Goal: Navigation & Orientation: Find specific page/section

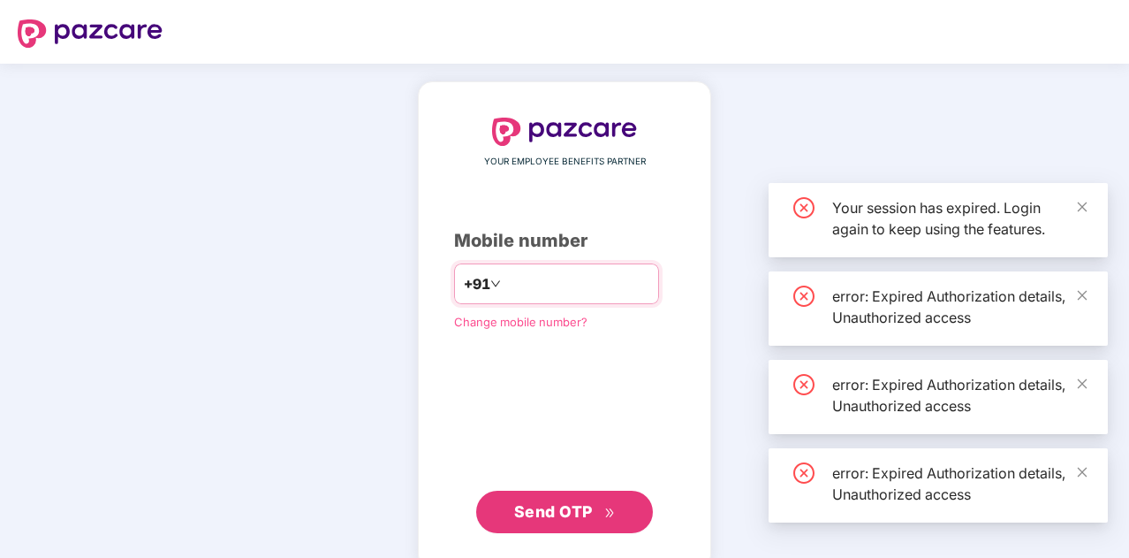
click at [563, 277] on input "number" at bounding box center [577, 283] width 145 height 28
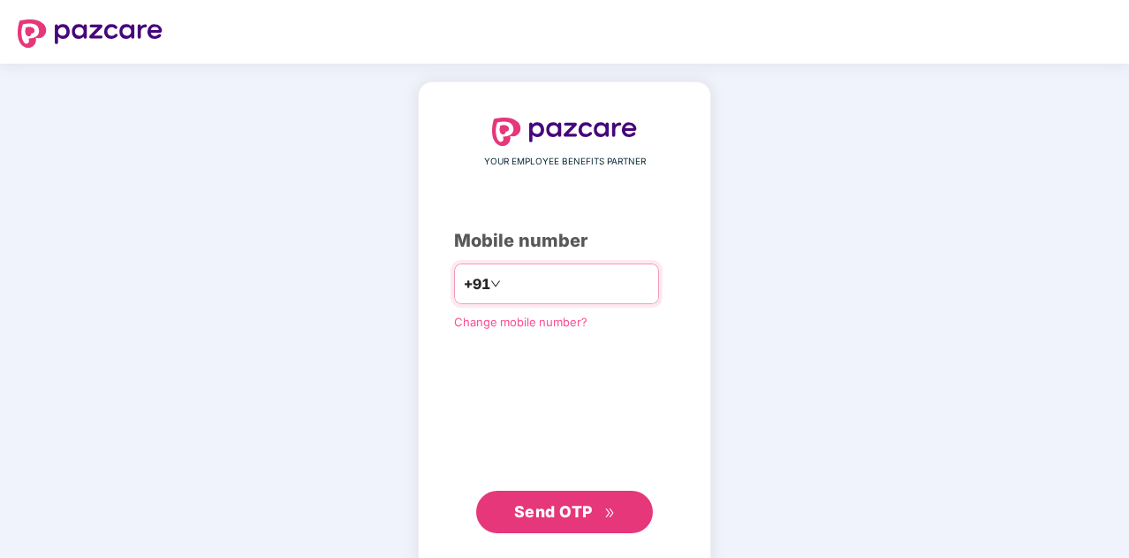
click at [559, 288] on input "number" at bounding box center [577, 283] width 145 height 28
type input "**********"
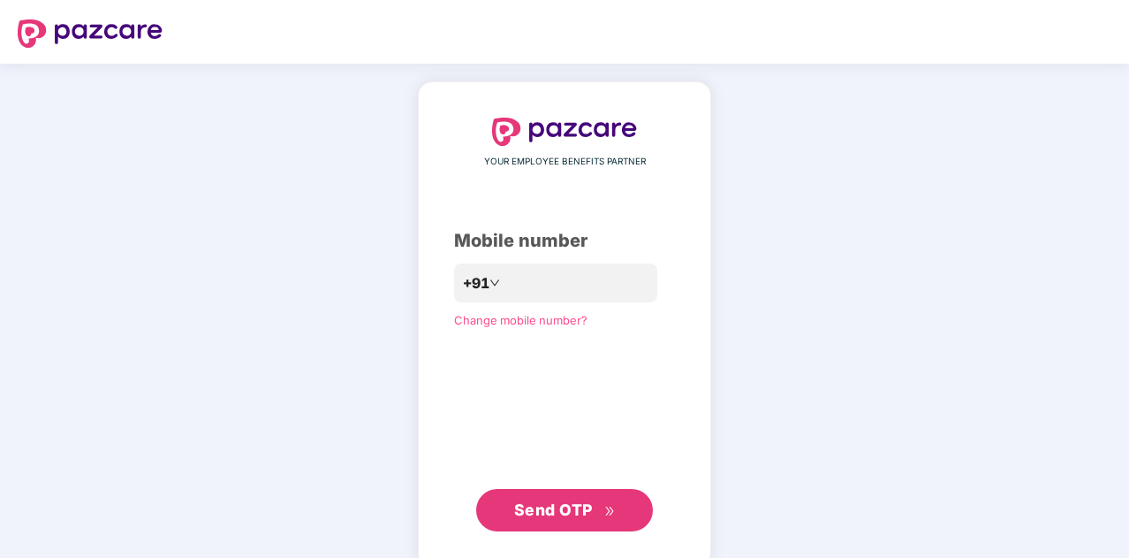
click at [523, 499] on span "Send OTP" at bounding box center [565, 509] width 102 height 25
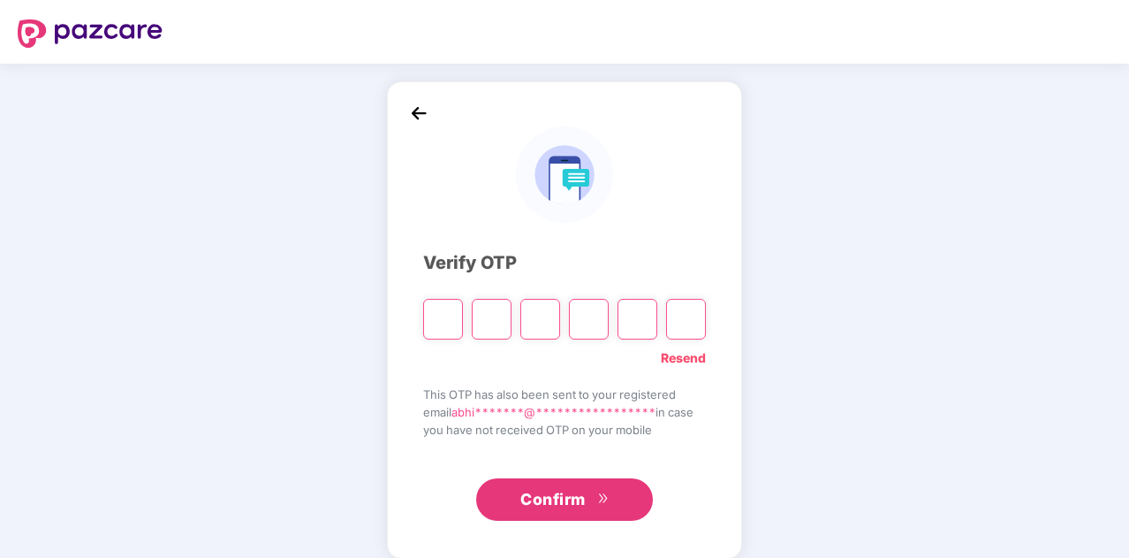
type input "*"
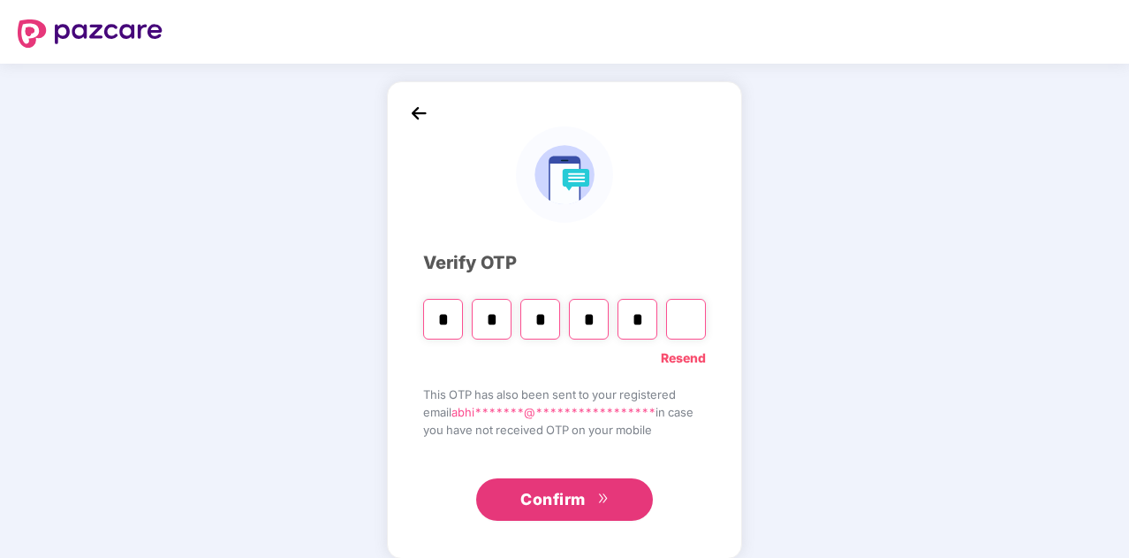
type input "*"
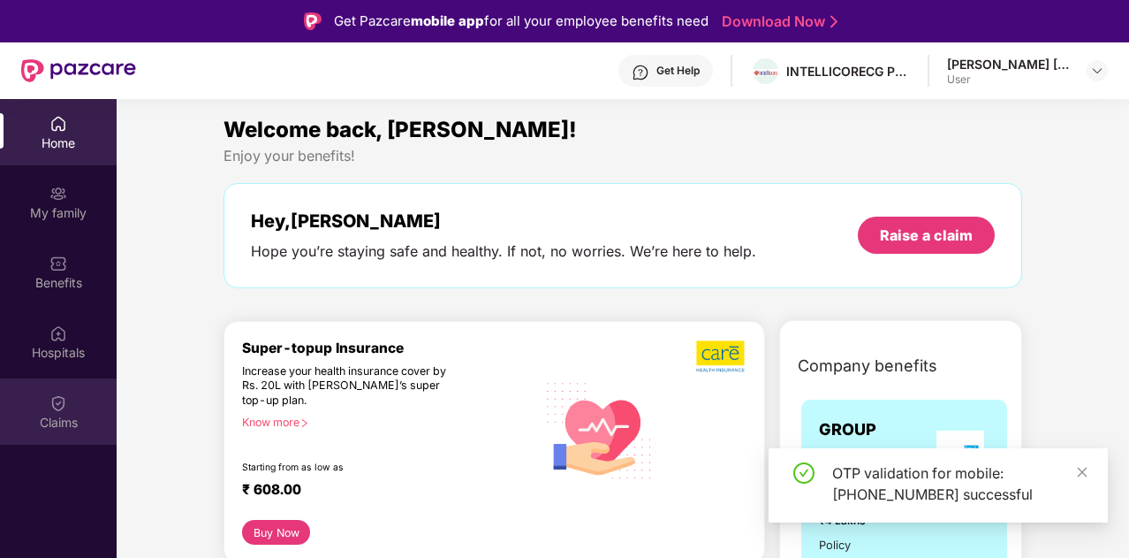
click at [60, 401] on img at bounding box center [58, 403] width 18 height 18
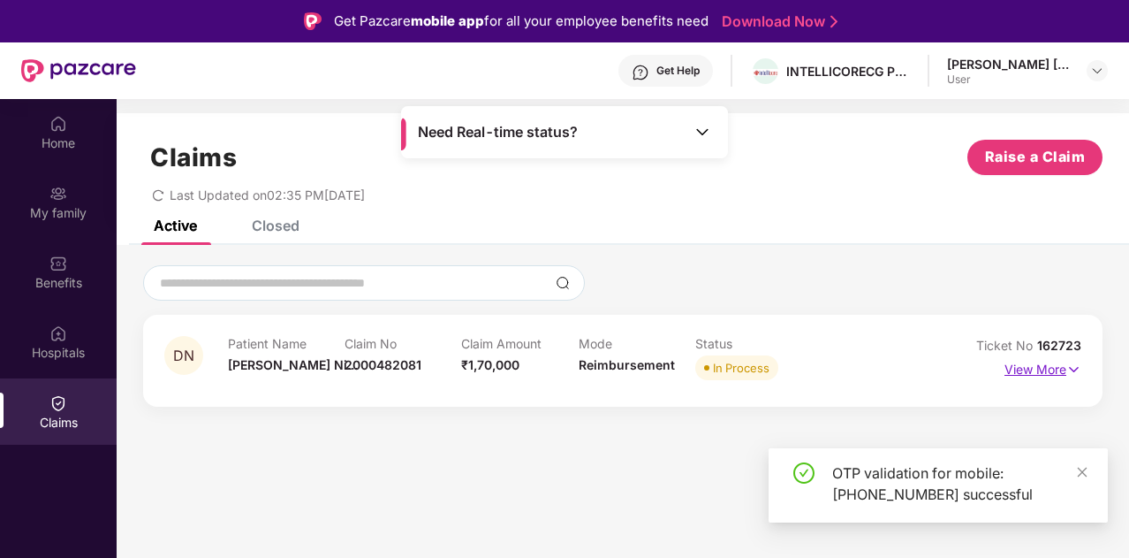
click at [1067, 366] on img at bounding box center [1073, 369] width 15 height 19
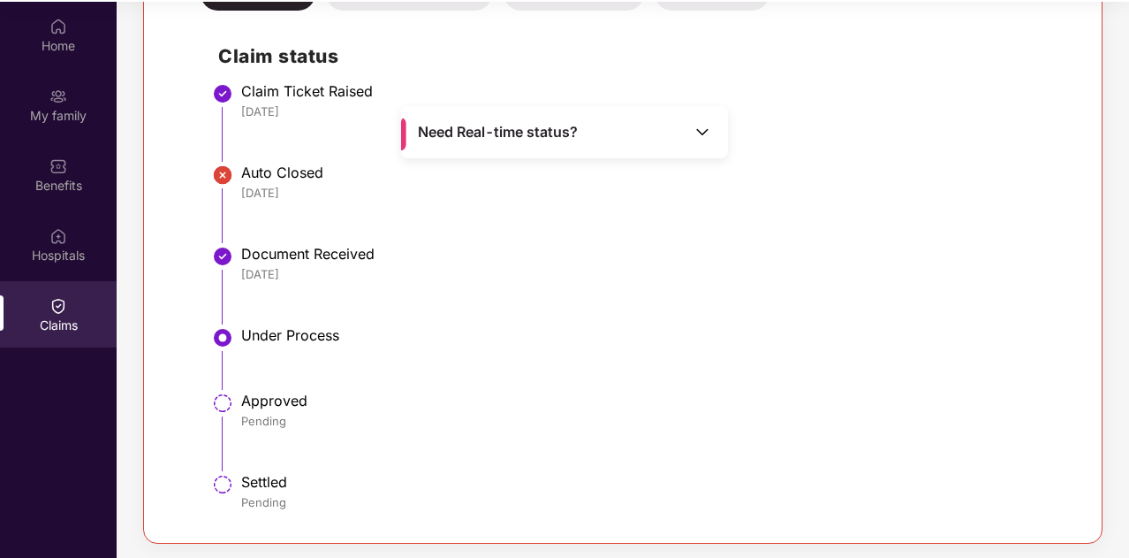
scroll to position [99, 0]
